Goal: Task Accomplishment & Management: Use online tool/utility

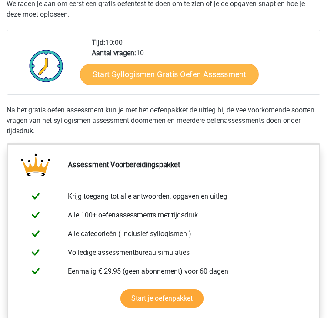
scroll to position [130, 0]
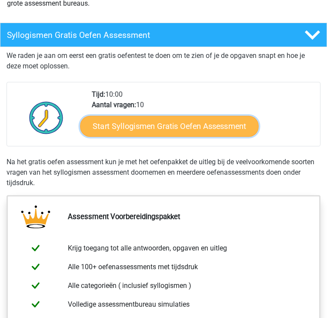
click at [173, 124] on link "Start Syllogismen Gratis Oefen Assessment" at bounding box center [169, 126] width 179 height 21
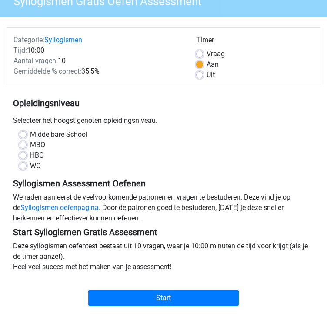
scroll to position [87, 0]
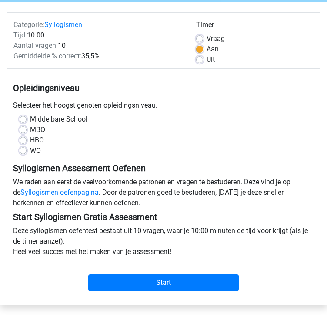
click at [35, 150] on label "WO" at bounding box center [35, 150] width 11 height 10
click at [27, 150] on input "WO" at bounding box center [23, 149] width 7 height 9
radio input "true"
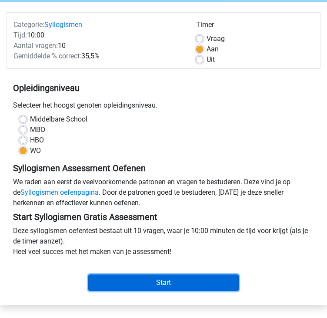
click at [148, 280] on input "Start" at bounding box center [163, 282] width 150 height 17
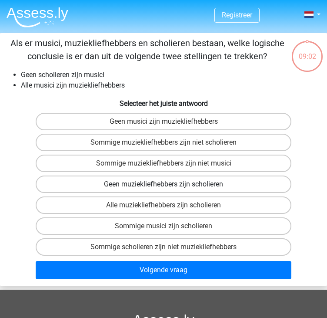
click at [155, 183] on label "Geen muziekliefhebbers zijn scholieren" at bounding box center [163, 183] width 255 height 17
click at [164, 184] on input "Geen muziekliefhebbers zijn scholieren" at bounding box center [167, 187] width 6 height 6
radio input "true"
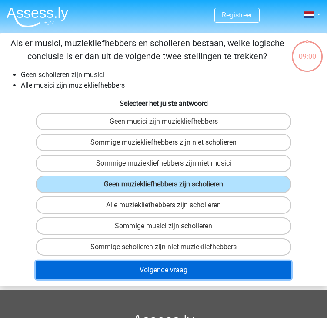
click at [165, 267] on button "Volgende vraag" at bounding box center [163, 270] width 255 height 18
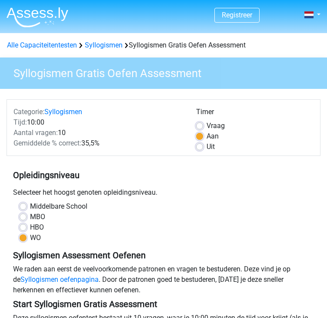
scroll to position [87, 0]
